Goal: Find specific page/section: Find specific page/section

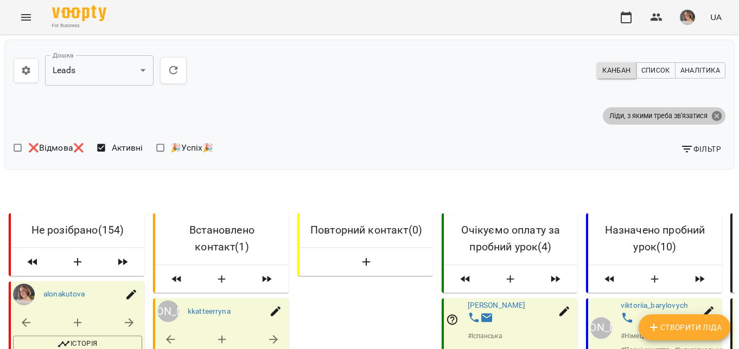
click at [712, 113] on icon at bounding box center [717, 116] width 10 height 10
